Goal: Transaction & Acquisition: Purchase product/service

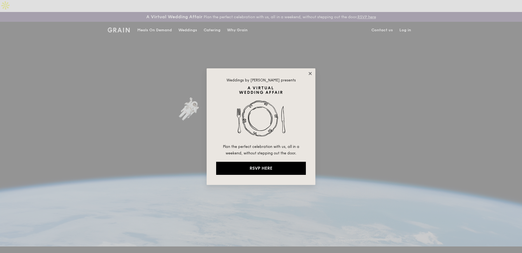
click at [311, 72] on icon at bounding box center [310, 73] width 5 height 5
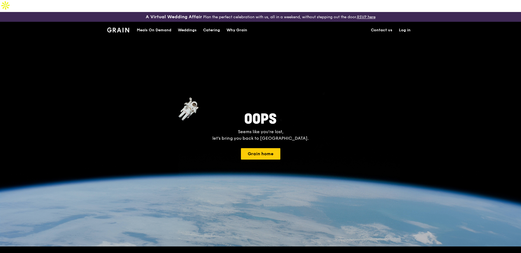
click at [144, 22] on div "Meals On Demand" at bounding box center [154, 30] width 35 height 16
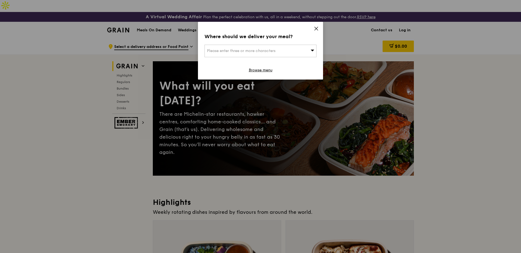
click at [316, 29] on icon at bounding box center [316, 28] width 3 height 3
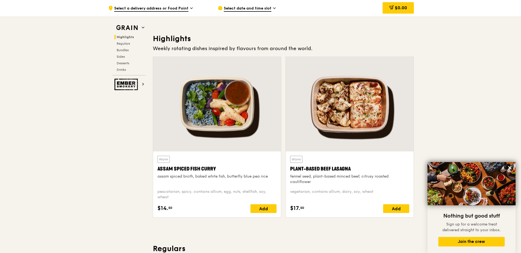
scroll to position [190, 0]
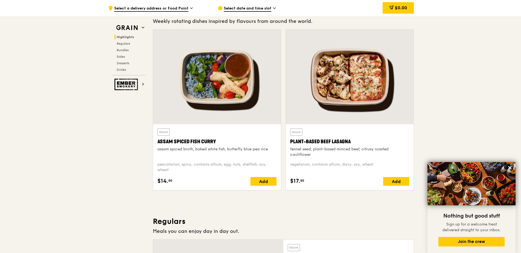
click at [204, 62] on div at bounding box center [217, 77] width 128 height 94
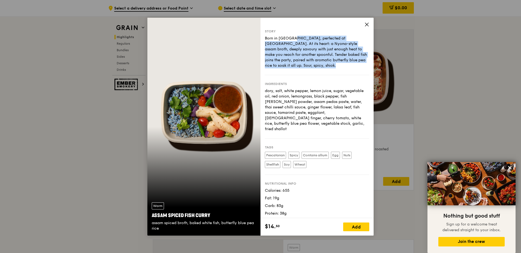
drag, startPoint x: 265, startPoint y: 38, endPoint x: 284, endPoint y: 69, distance: 35.9
click at [284, 69] on div "Story Born in [GEOGRAPHIC_DATA], perfected at [GEOGRAPHIC_DATA]. At its heart: …" at bounding box center [317, 52] width 104 height 46
copy div "Born in [GEOGRAPHIC_DATA], perfected at [GEOGRAPHIC_DATA]. At its heart: a Nyon…"
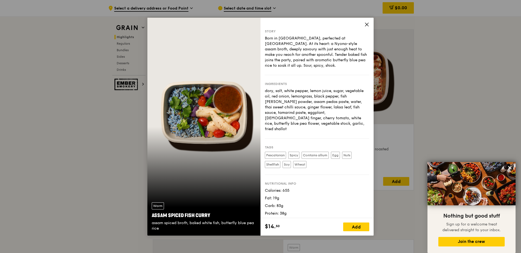
click at [369, 24] on icon at bounding box center [366, 24] width 5 height 5
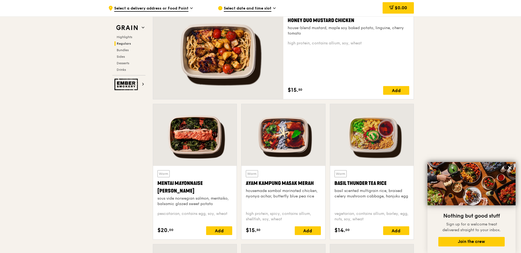
scroll to position [435, 0]
